Goal: Task Accomplishment & Management: Manage account settings

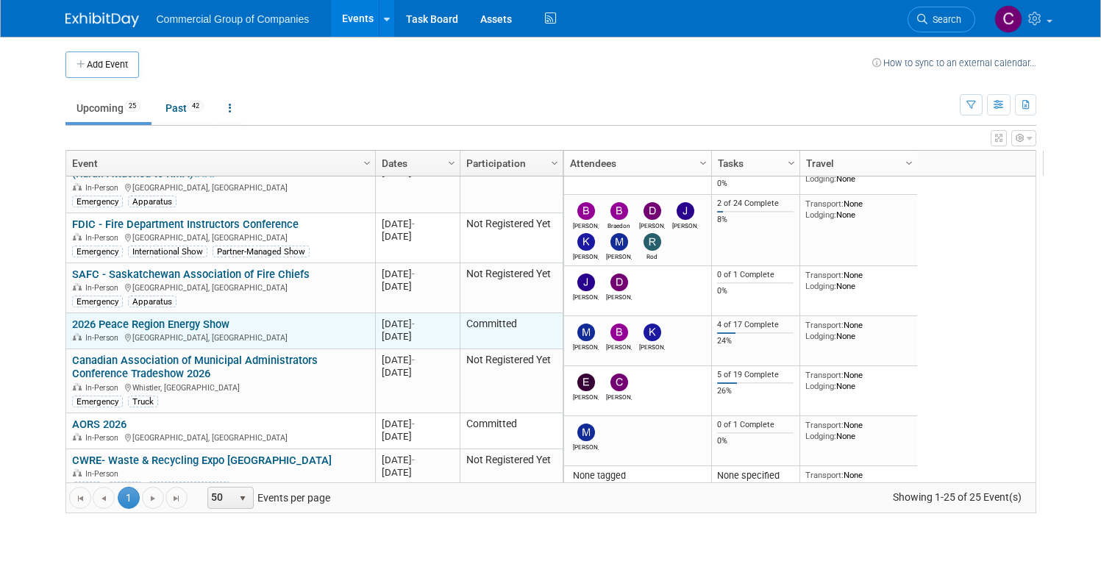
scroll to position [508, 0]
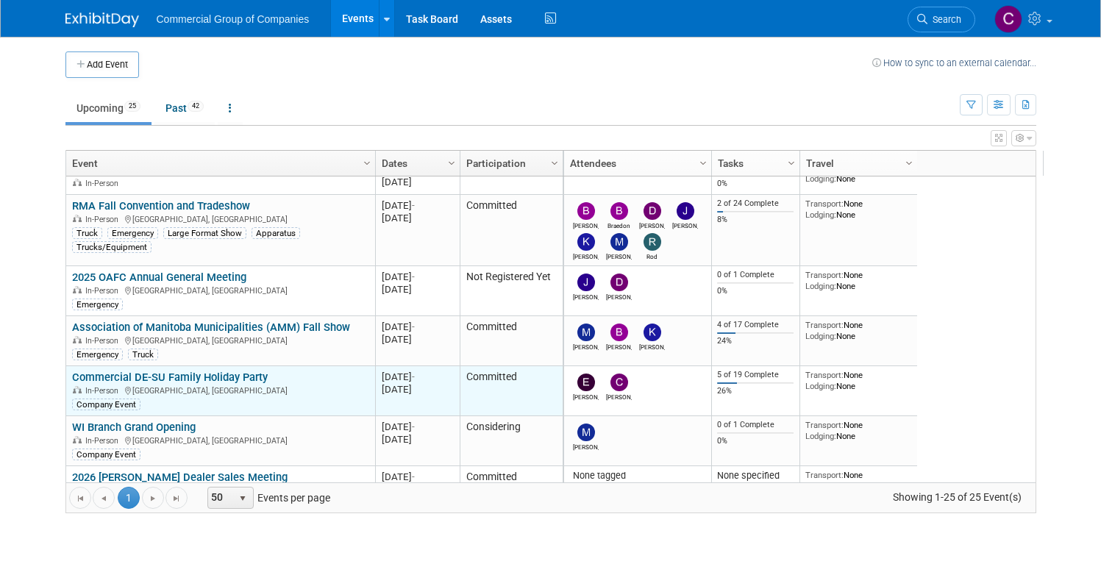
click at [227, 375] on link "Commercial DE-SU Family Holiday Party" at bounding box center [170, 377] width 196 height 13
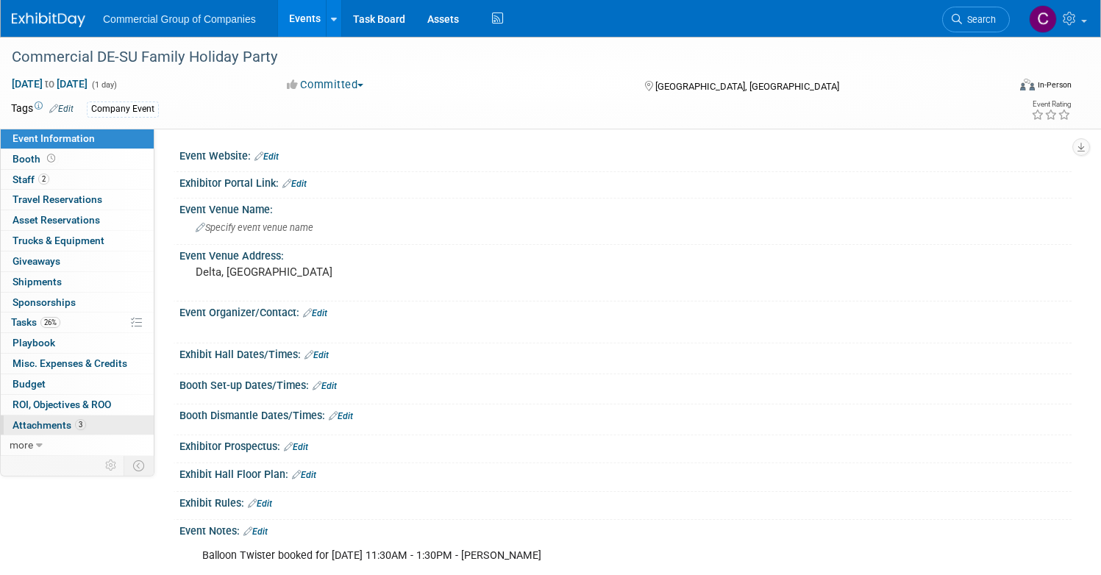
click at [86, 428] on span "Attachments 3" at bounding box center [50, 425] width 74 height 12
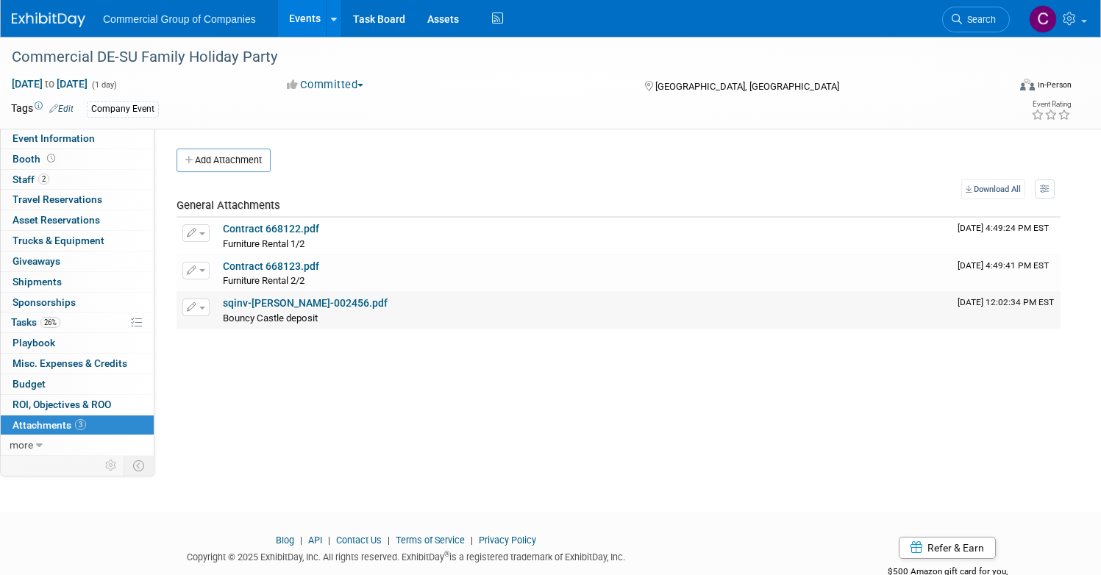
click at [371, 300] on link "sqinv-Cole-Mattern-002456.pdf" at bounding box center [305, 303] width 165 height 12
